Goal: Information Seeking & Learning: Learn about a topic

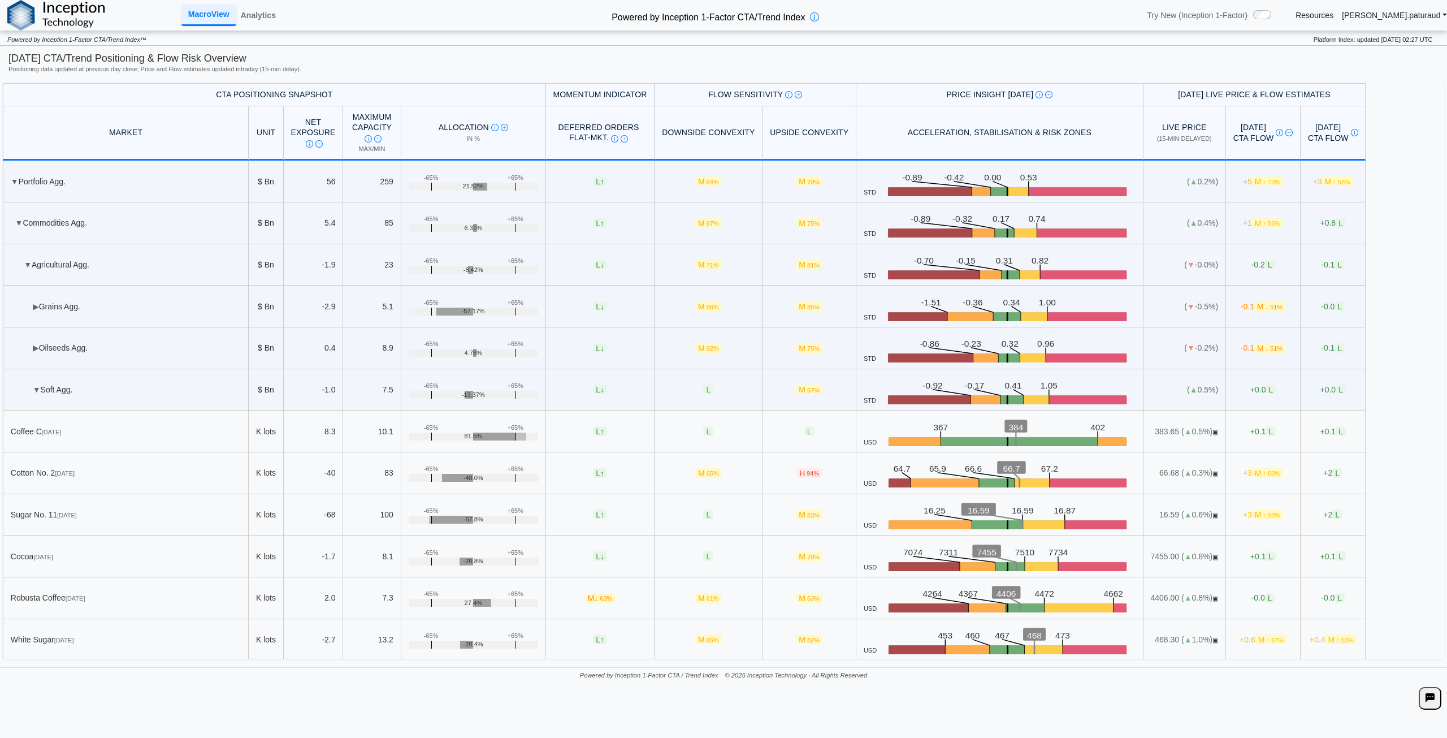
scroll to position [170, 0]
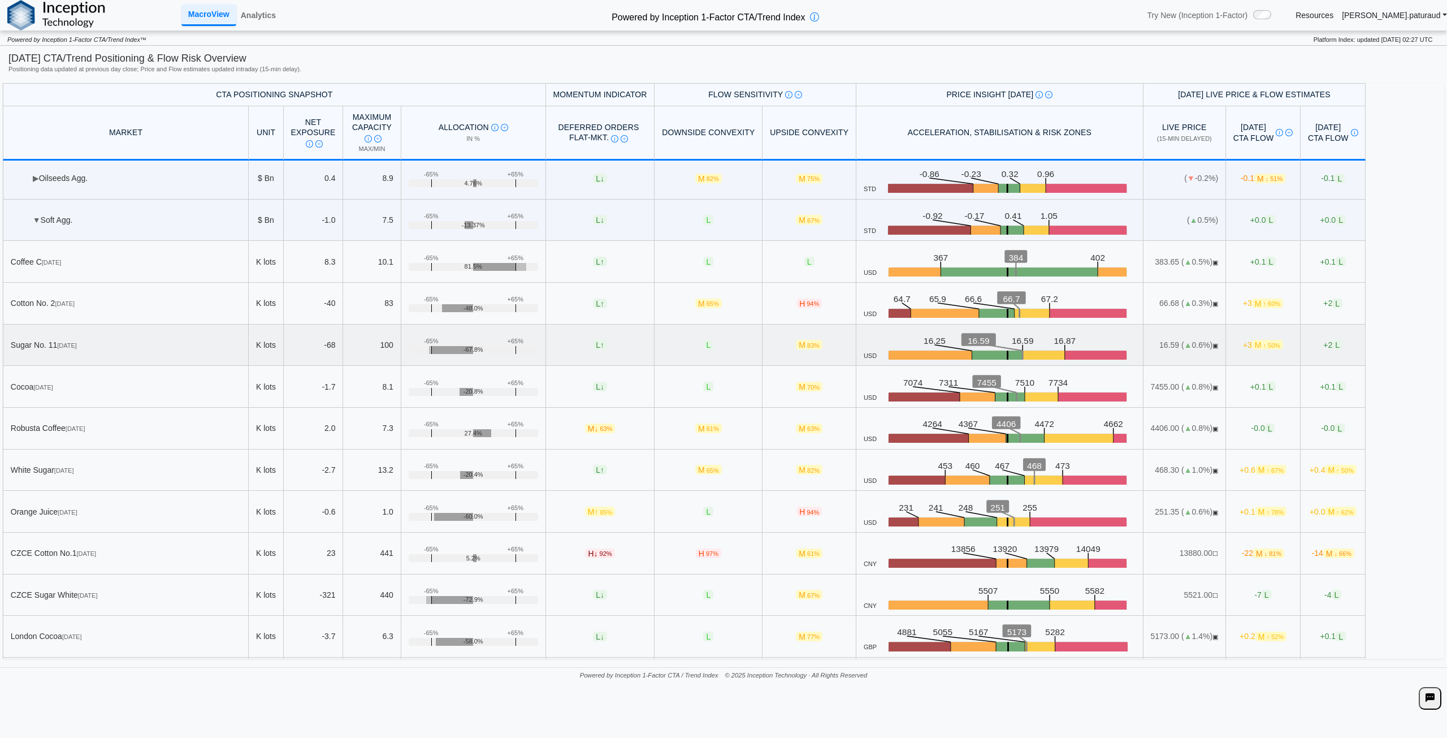
click at [968, 341] on text "16.59" at bounding box center [979, 341] width 22 height 10
click at [814, 348] on td "M 83%" at bounding box center [810, 345] width 94 height 42
click at [796, 347] on span "M 83%" at bounding box center [809, 345] width 27 height 10
click at [1184, 344] on span "▲" at bounding box center [1188, 344] width 8 height 9
click at [271, 15] on link "Analytics" at bounding box center [258, 15] width 44 height 19
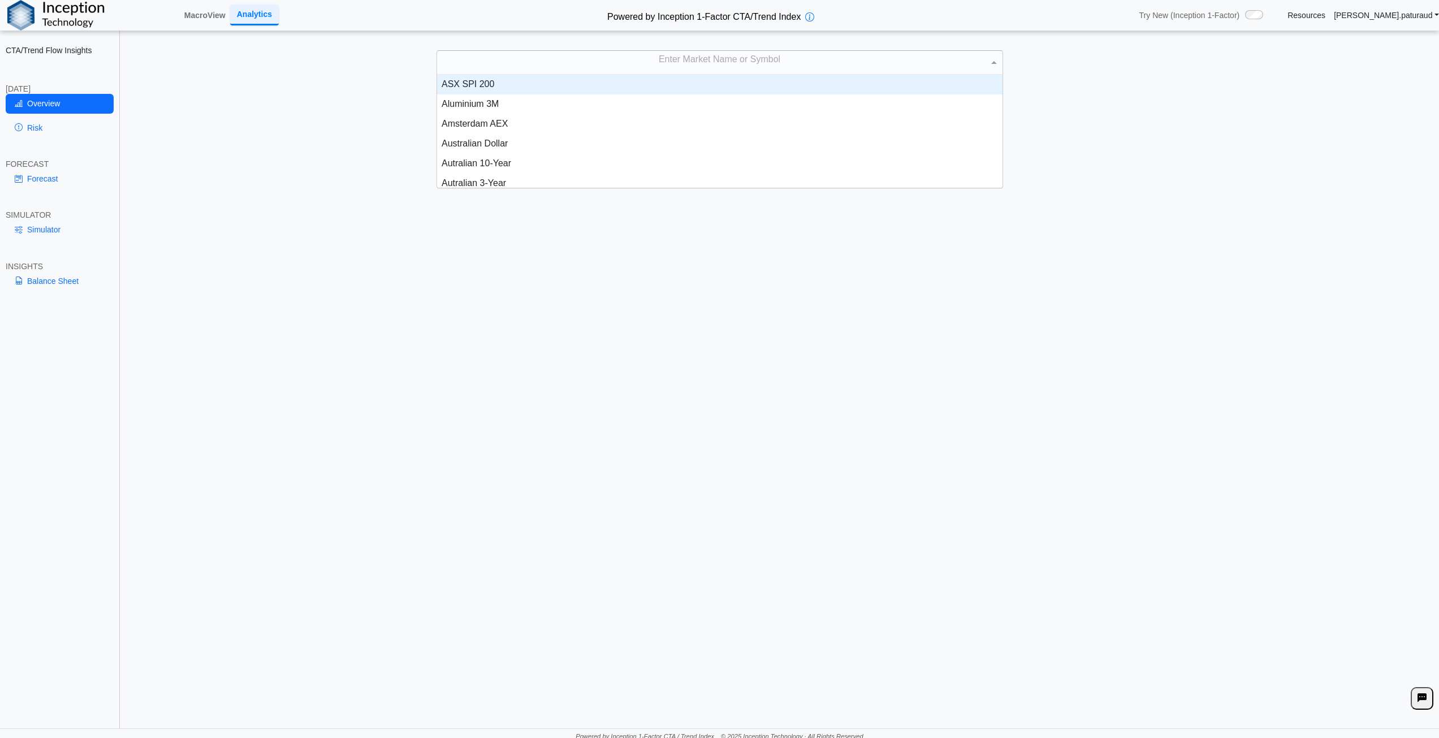
click at [685, 60] on div "Enter Market Name or Symbol" at bounding box center [719, 63] width 565 height 24
type input "*****"
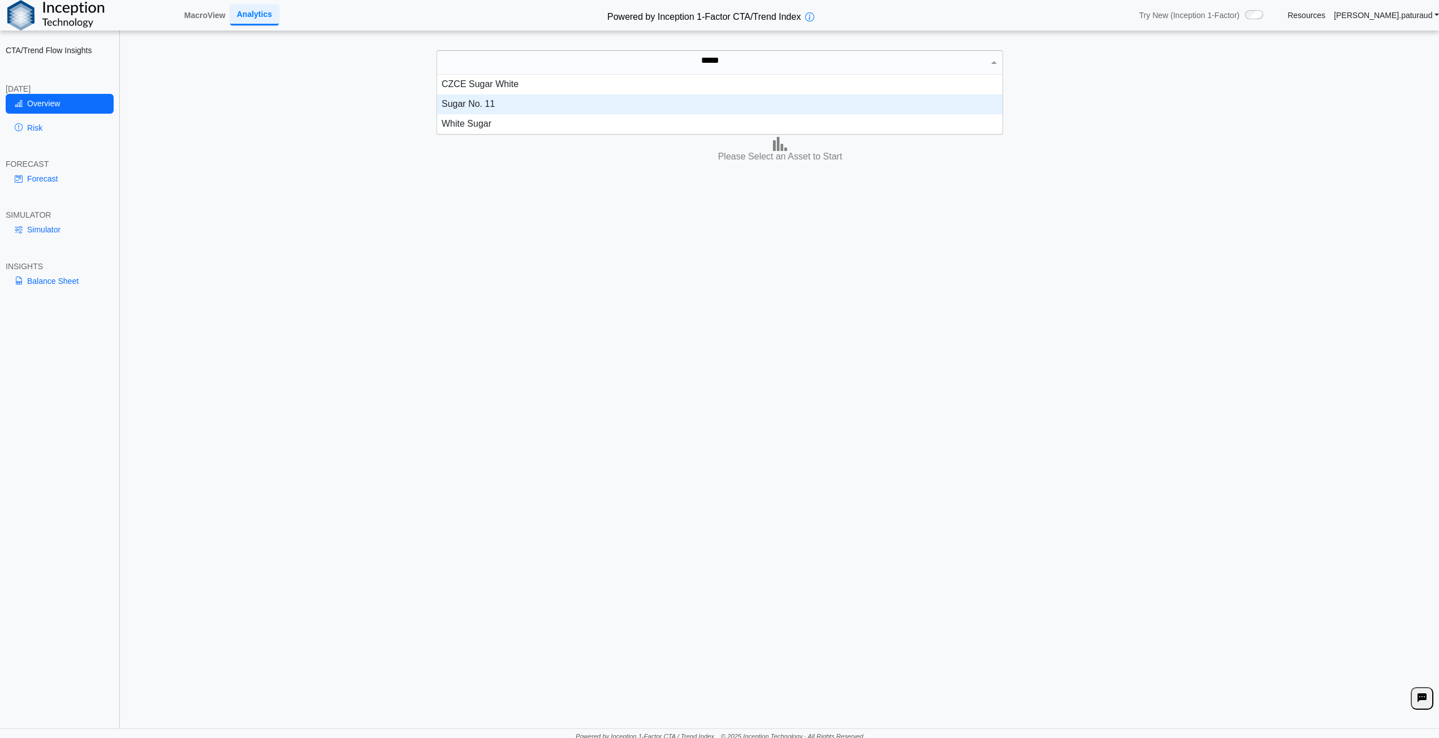
click at [540, 101] on div "Sugar No. 11" at bounding box center [719, 104] width 565 height 20
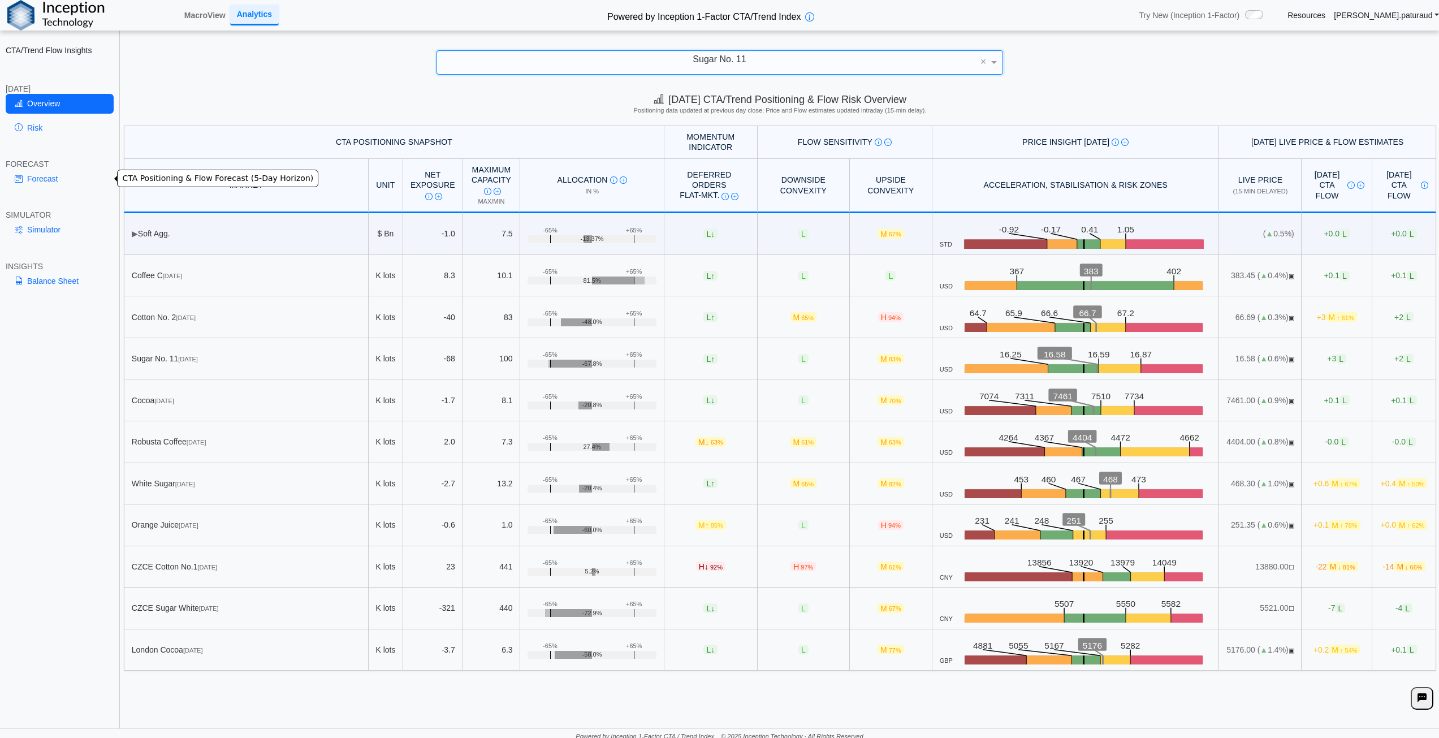
click at [34, 175] on link "Forecast" at bounding box center [60, 178] width 108 height 19
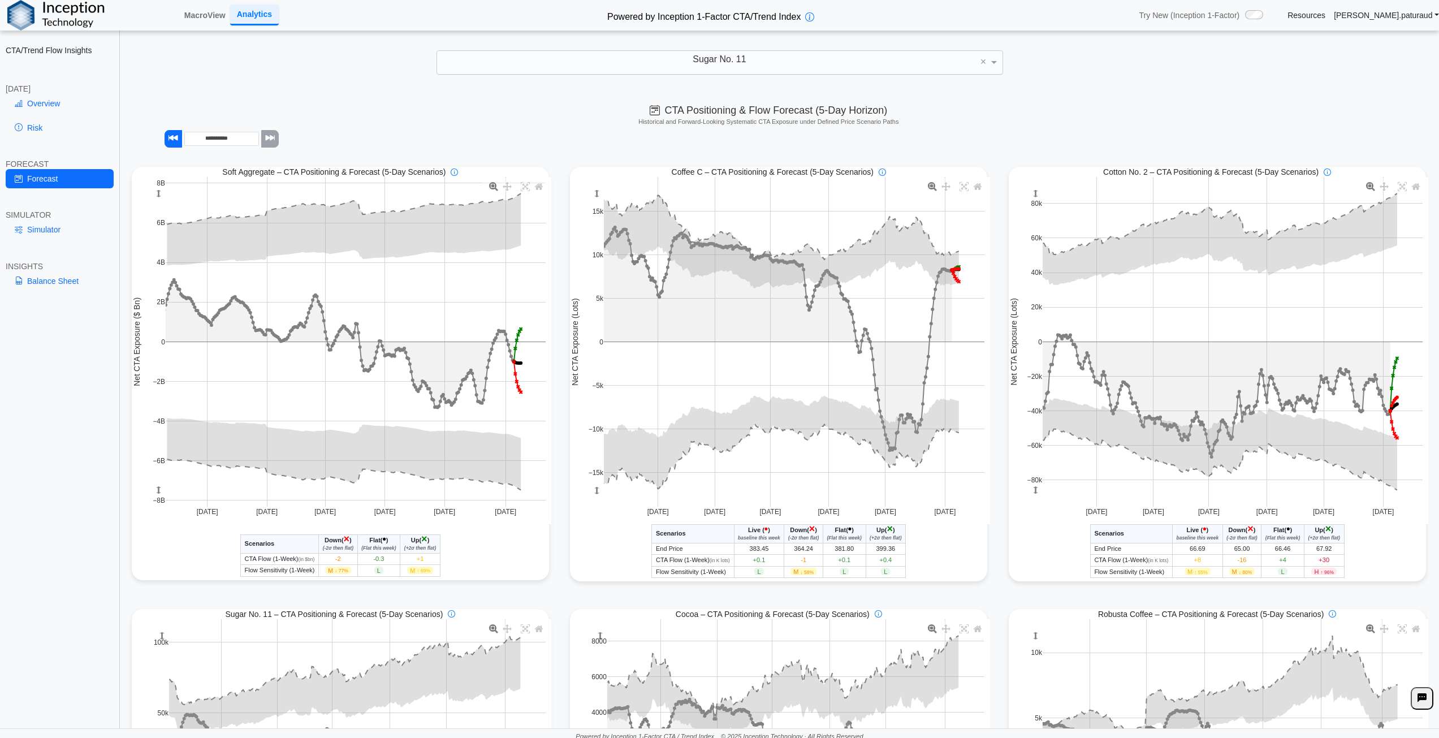
scroll to position [396, 0]
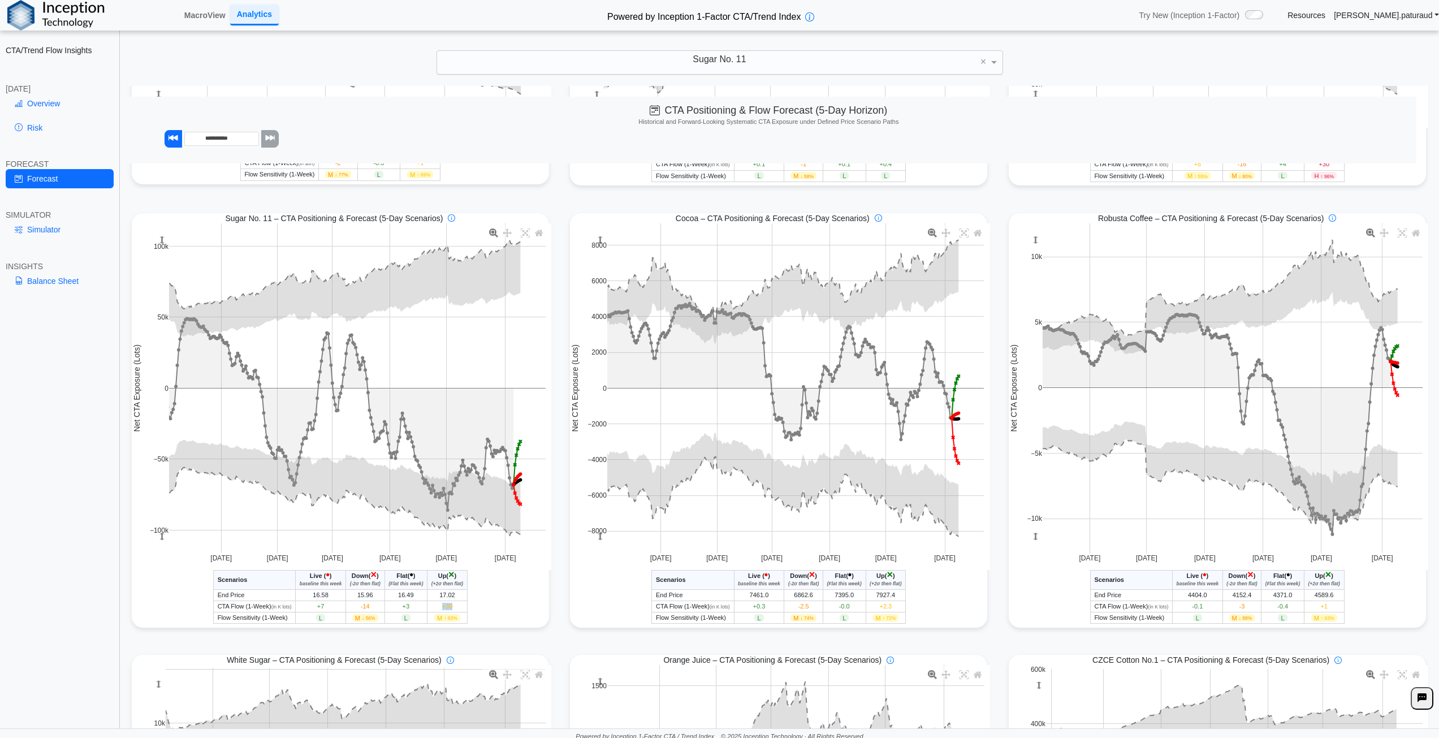
drag, startPoint x: 440, startPoint y: 607, endPoint x: 458, endPoint y: 607, distance: 18.7
click at [458, 607] on td "+30" at bounding box center [447, 605] width 40 height 11
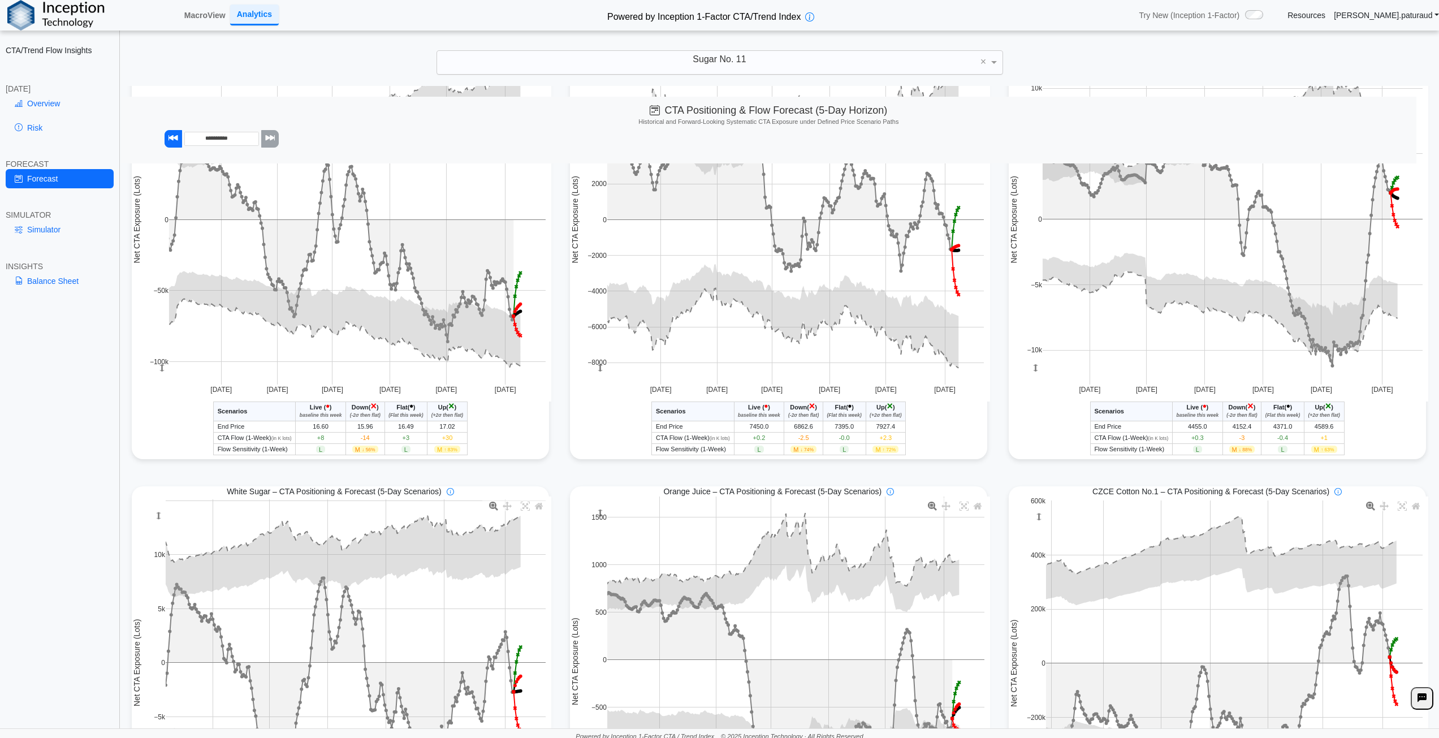
scroll to position [565, 0]
